Goal: Register for event/course

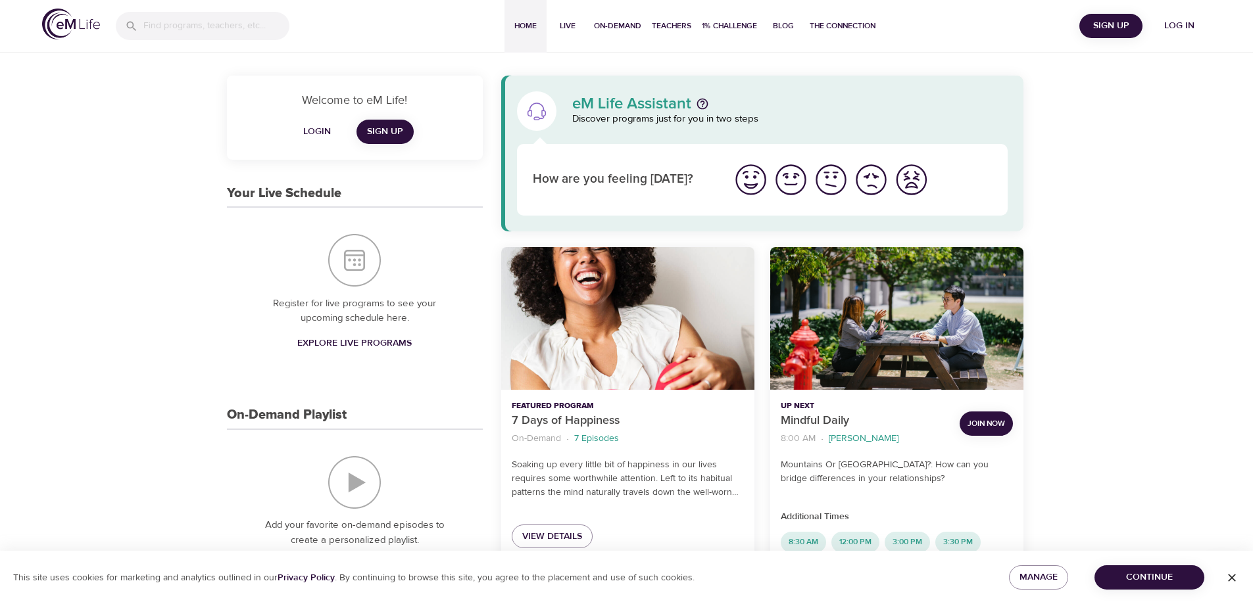
click at [1180, 20] on span "Log in" at bounding box center [1179, 26] width 53 height 16
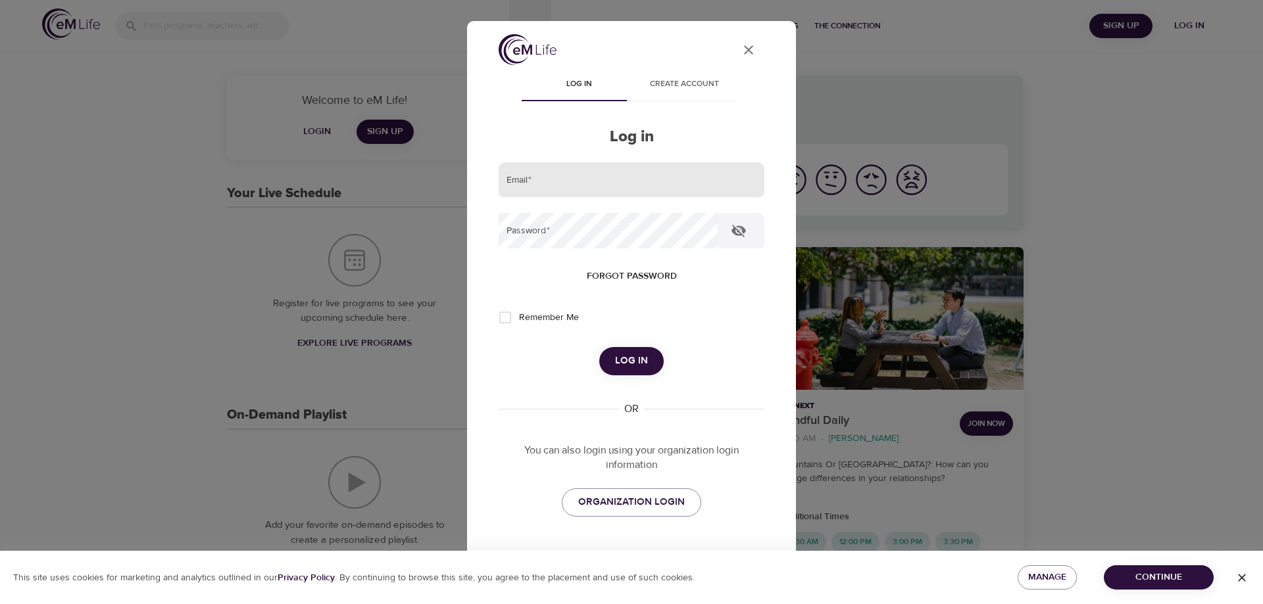
click at [633, 193] on input "email" at bounding box center [631, 180] width 266 height 36
type input "[EMAIL_ADDRESS][DOMAIN_NAME]"
click at [599, 347] on button "Log in" at bounding box center [631, 361] width 64 height 28
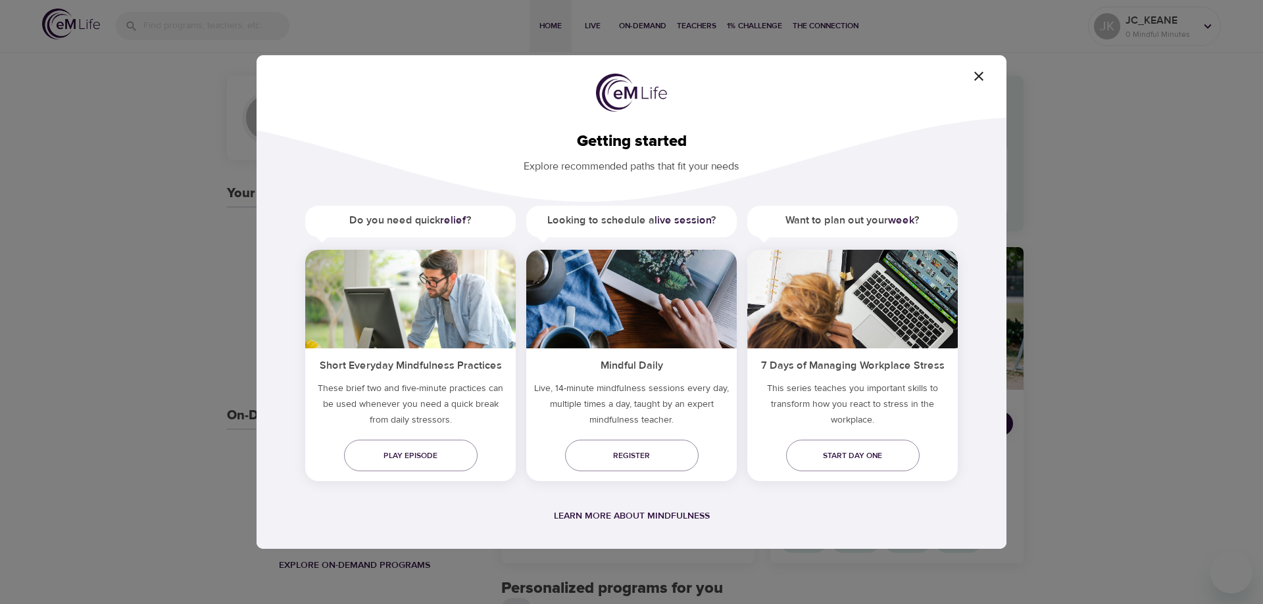
click at [972, 82] on icon "button" at bounding box center [979, 76] width 16 height 16
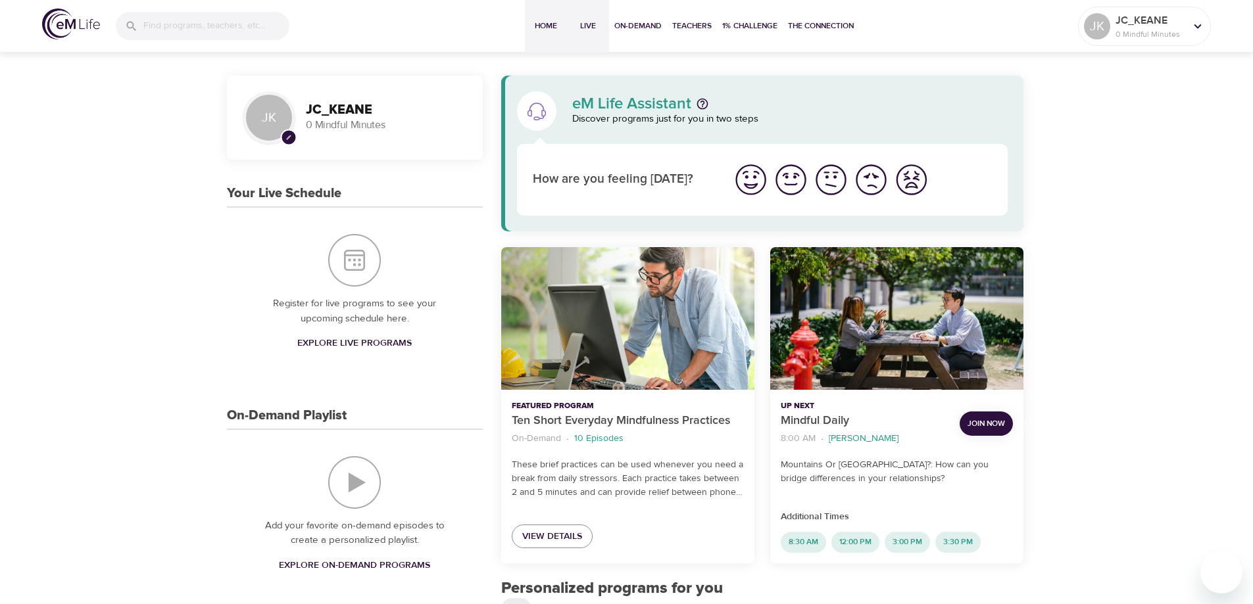
click at [591, 27] on span "Live" at bounding box center [588, 26] width 32 height 14
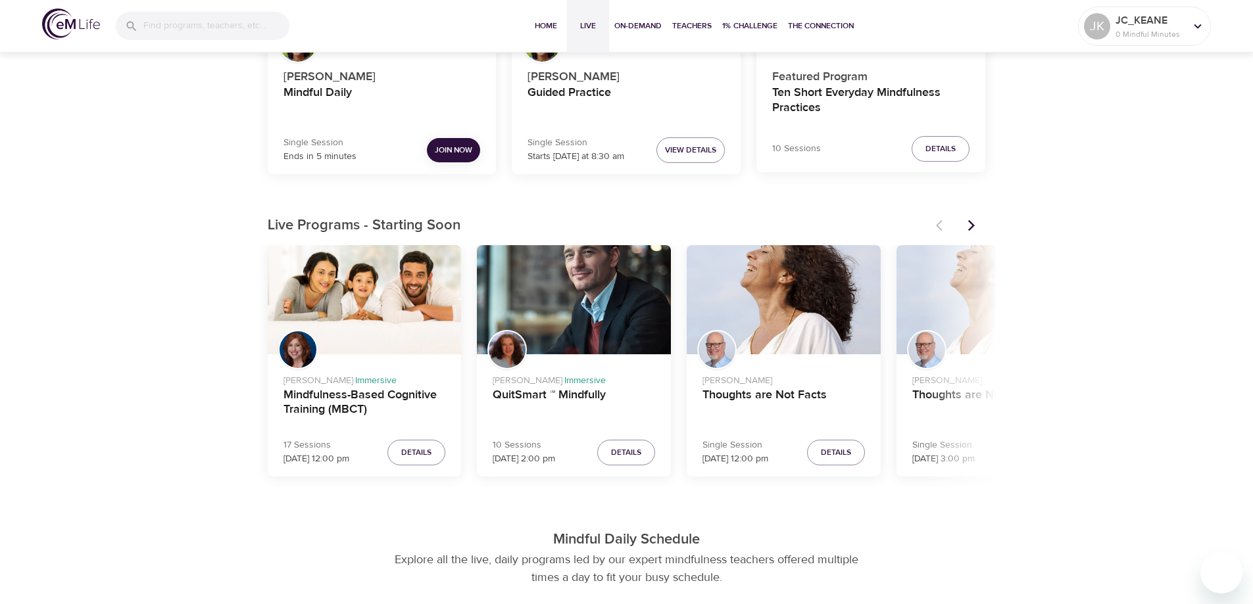
scroll to position [329, 0]
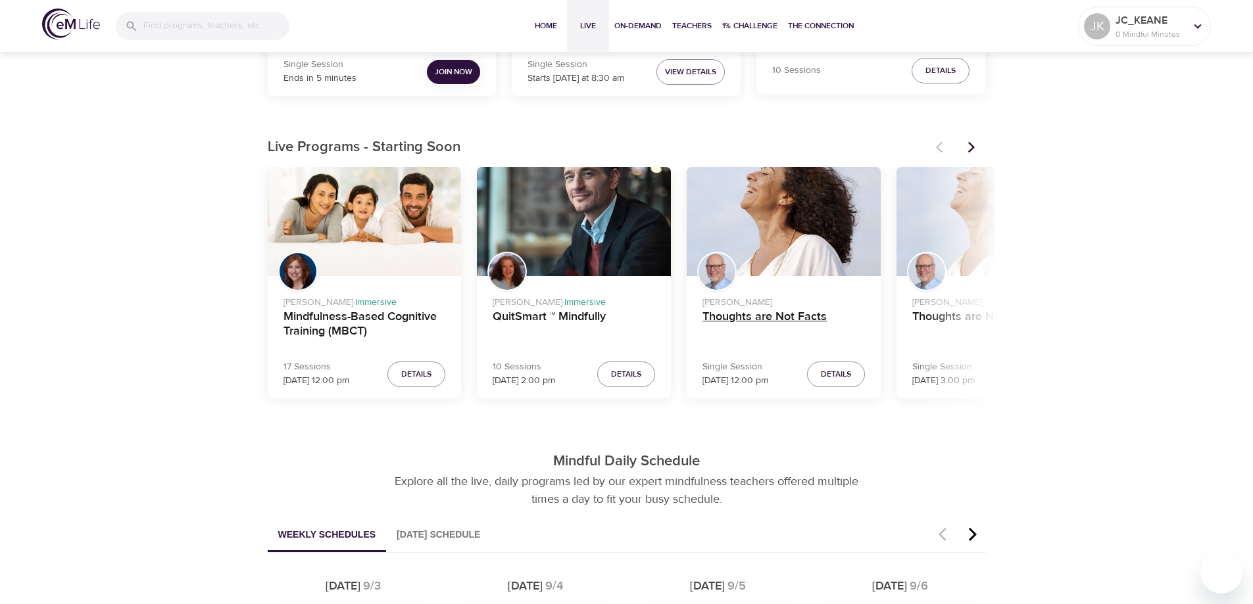
click at [751, 322] on h4 "Thoughts are Not Facts" at bounding box center [783, 326] width 162 height 32
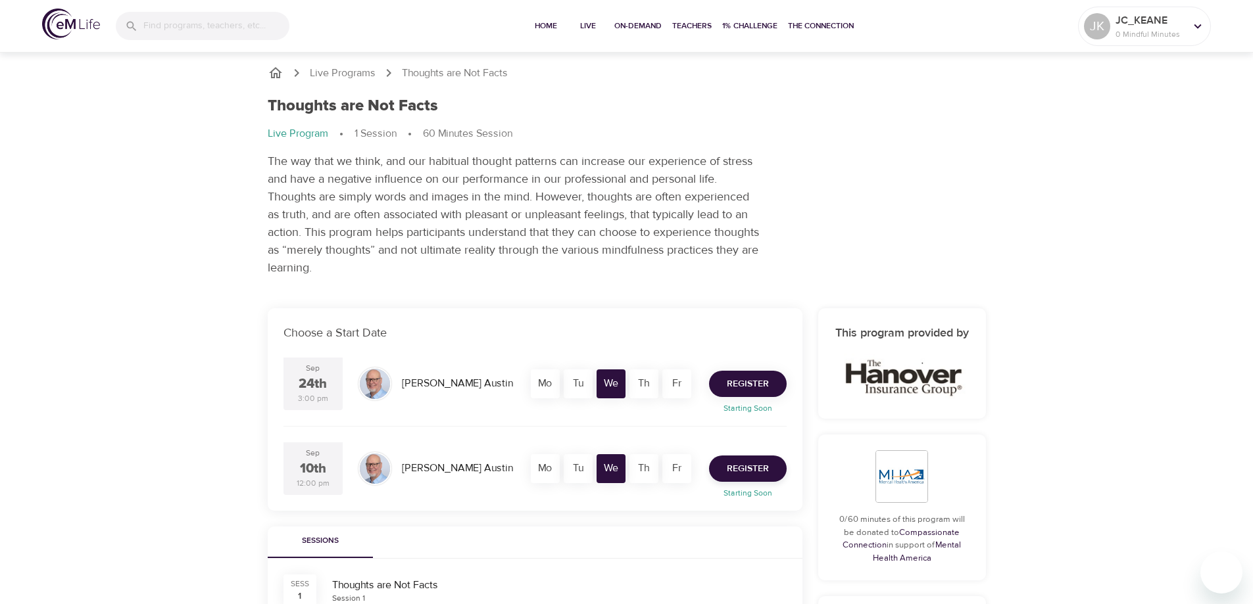
click at [750, 381] on span "Register" at bounding box center [748, 384] width 42 height 16
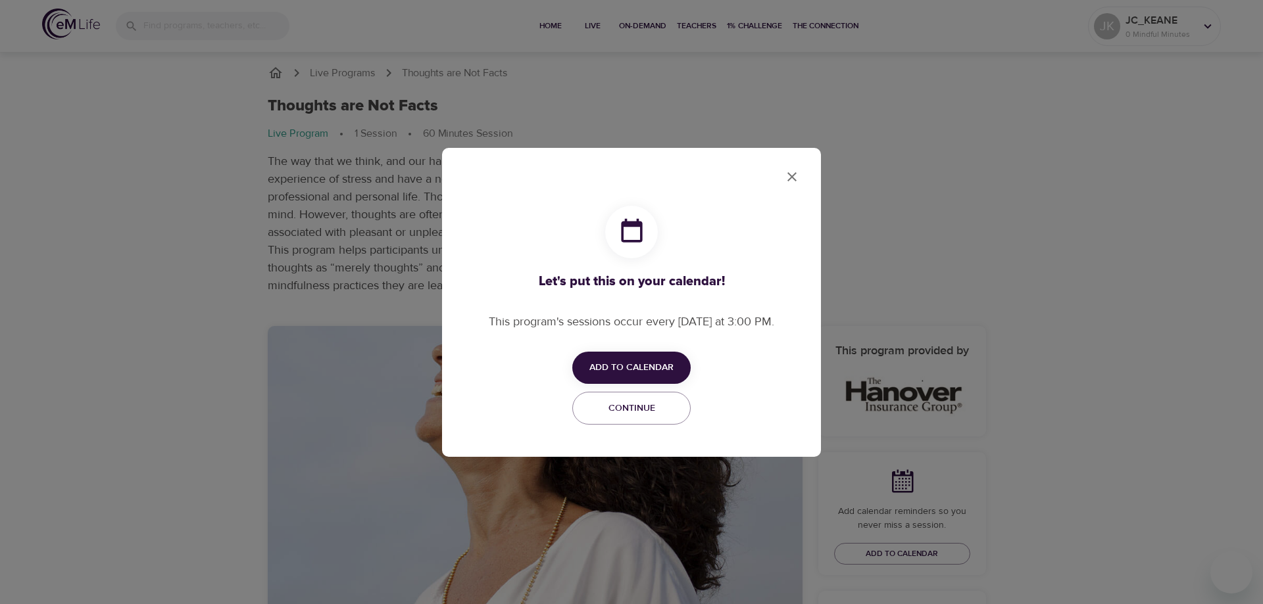
checkbox input "true"
click at [799, 181] on icon "close" at bounding box center [792, 177] width 16 height 16
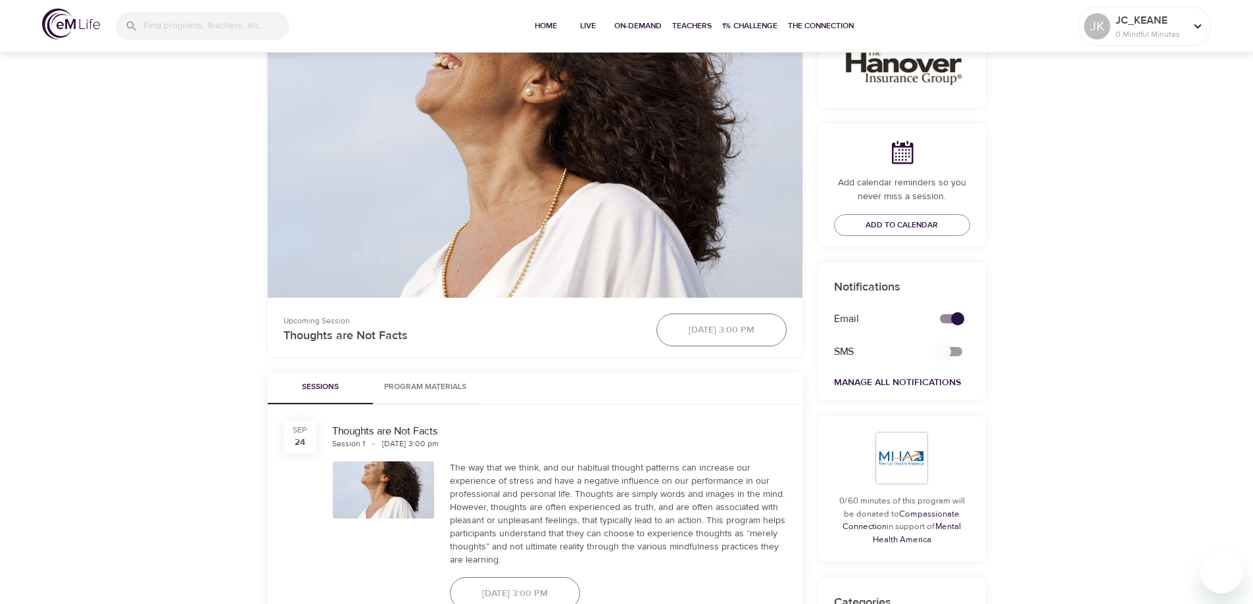
scroll to position [197, 0]
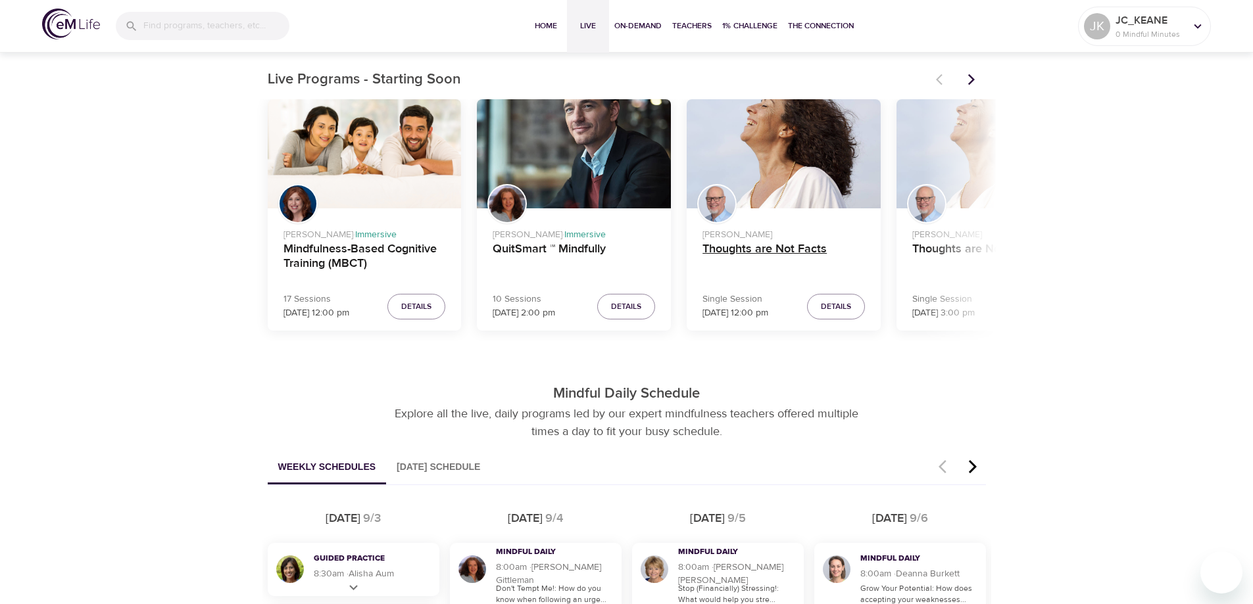
scroll to position [526, 0]
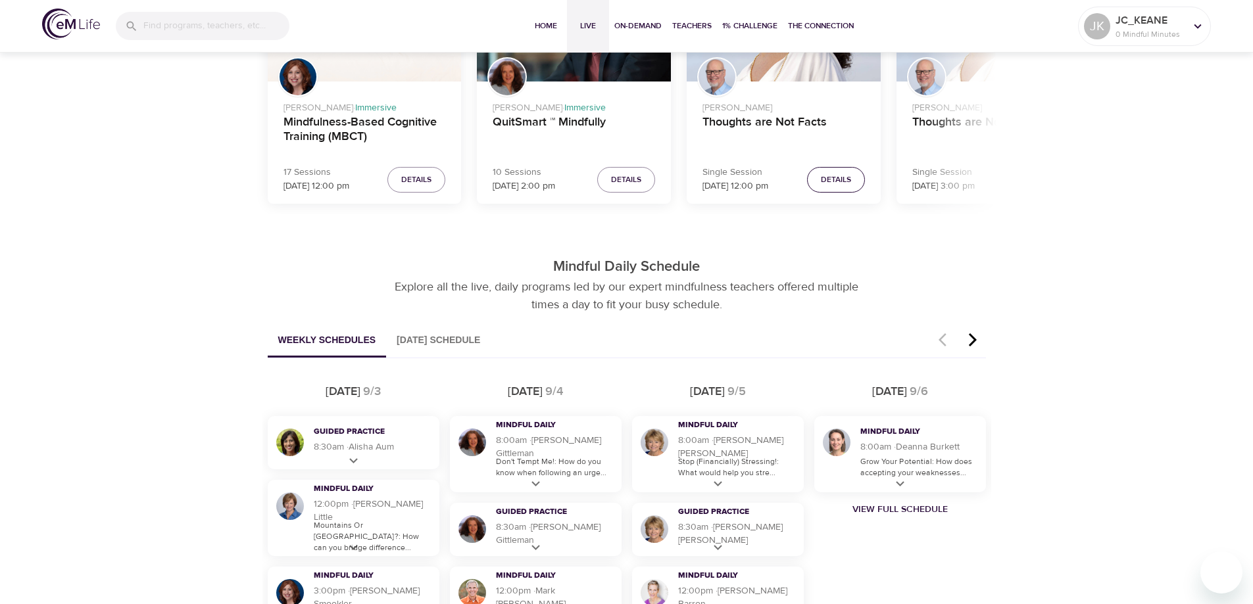
click at [835, 185] on span "Details" at bounding box center [836, 180] width 30 height 14
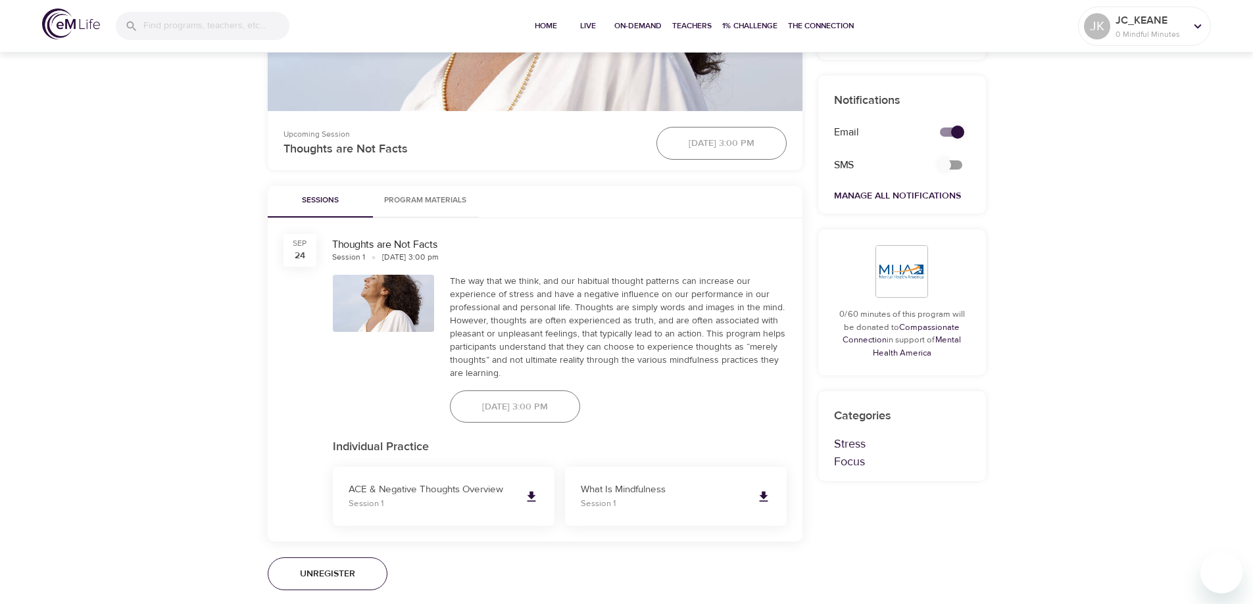
scroll to position [592, 0]
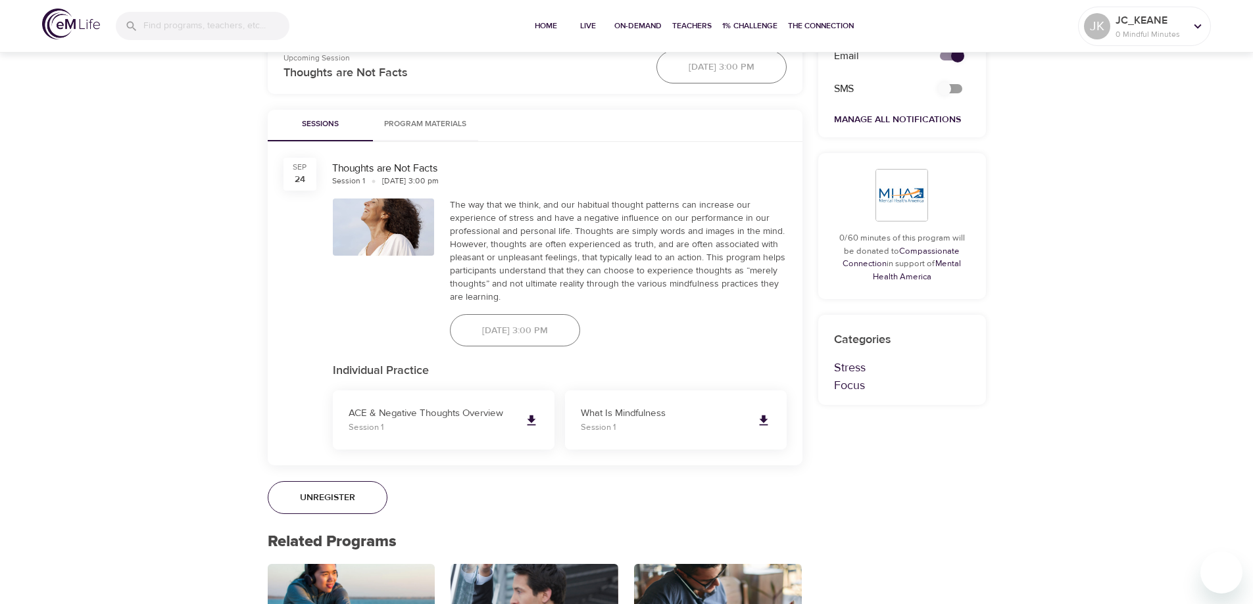
click at [345, 501] on span "Unregister" at bounding box center [327, 498] width 55 height 16
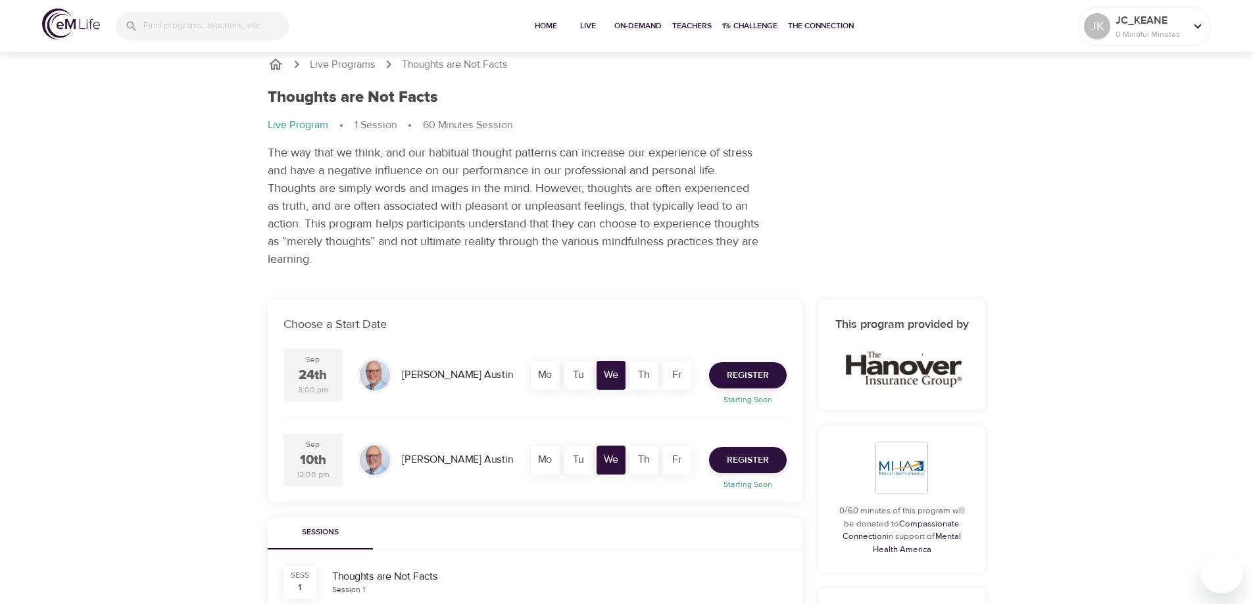
scroll to position [0, 0]
